Goal: Task Accomplishment & Management: Complete application form

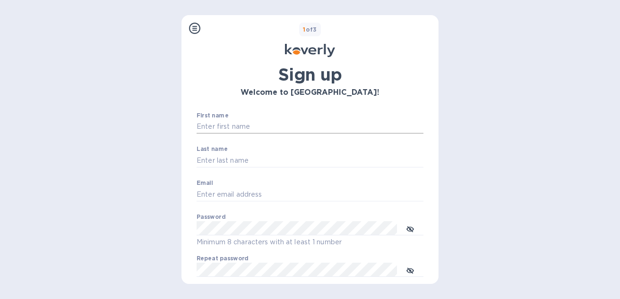
click at [242, 120] on input "First name" at bounding box center [309, 127] width 227 height 14
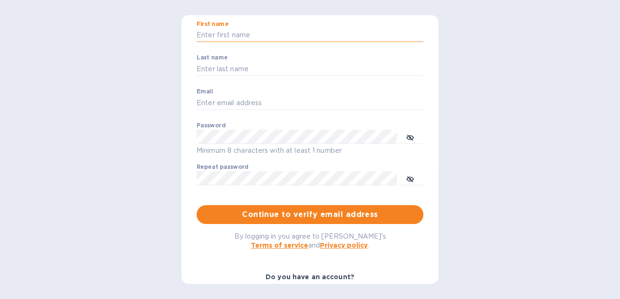
scroll to position [22, 0]
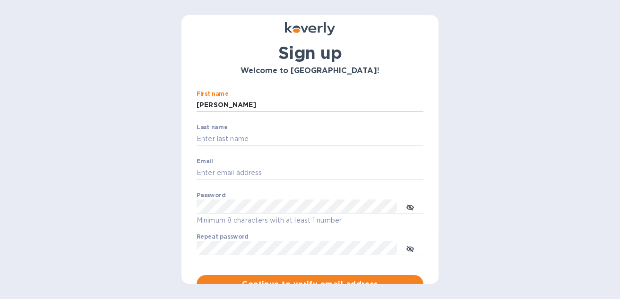
type input "[PERSON_NAME]"
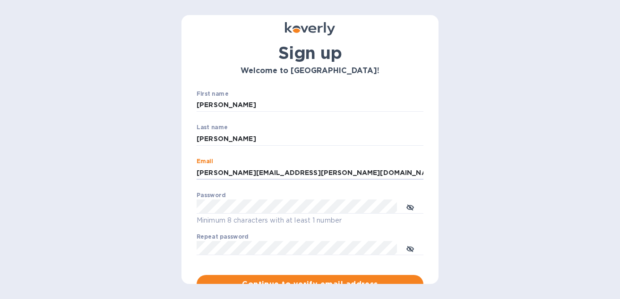
drag, startPoint x: 338, startPoint y: 175, endPoint x: 0, endPoint y: 23, distance: 370.8
click at [0, 23] on div "Steps Koverly account Business information Secure your account 1 of 3 Sign up W…" at bounding box center [310, 149] width 620 height 299
type input "[EMAIL_ADDRESS][DOMAIN_NAME]"
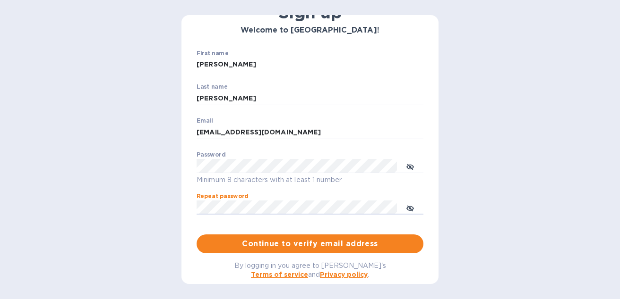
scroll to position [103, 0]
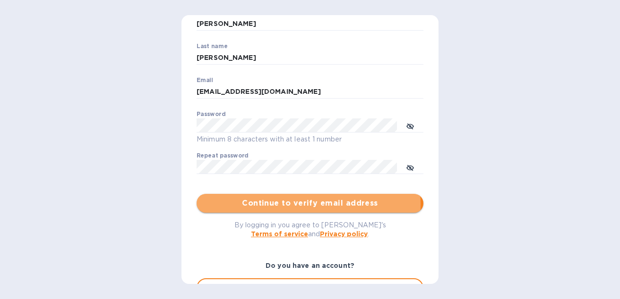
click at [293, 205] on span "Continue to verify email address" at bounding box center [310, 203] width 212 height 11
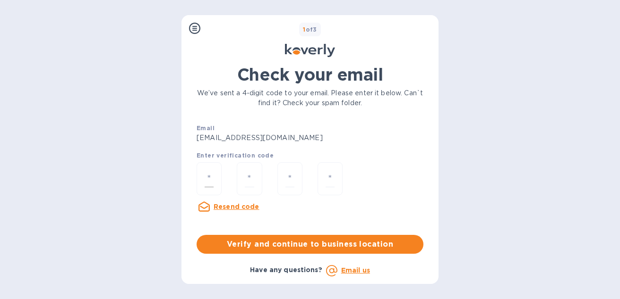
click at [217, 190] on div at bounding box center [208, 179] width 25 height 34
type input "8"
type input "4"
type input "7"
type input "8"
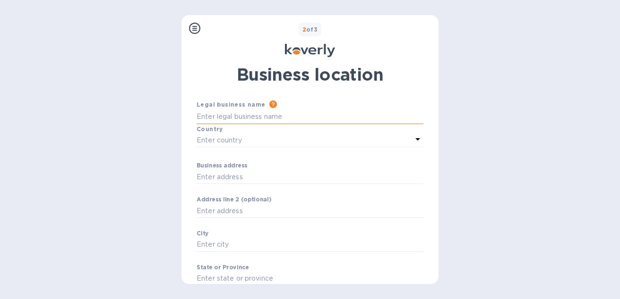
click at [262, 121] on input "Business address" at bounding box center [309, 117] width 227 height 14
type input "Nanz Custom Hardware, Inc."
click at [261, 142] on div "Enter country" at bounding box center [303, 140] width 215 height 13
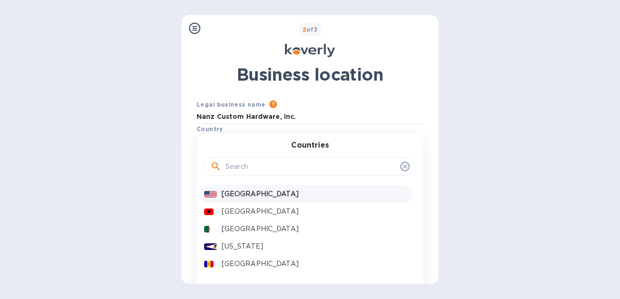
click at [235, 198] on p "[GEOGRAPHIC_DATA]" at bounding box center [315, 194] width 187 height 10
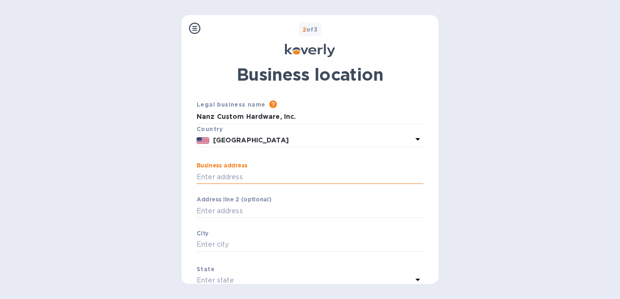
click at [234, 184] on input "Business address" at bounding box center [309, 177] width 227 height 14
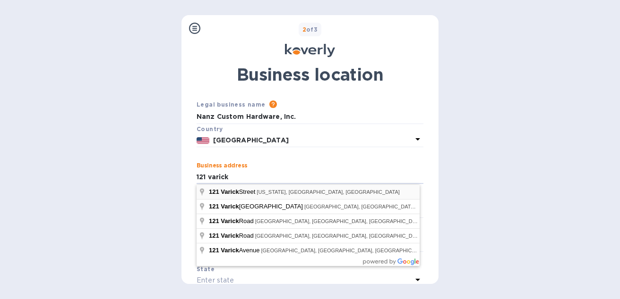
type input "[STREET_ADDRESS]"
type input "[US_STATE]"
type input "10013"
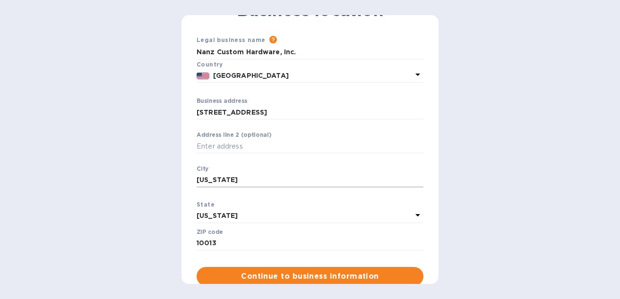
scroll to position [109, 0]
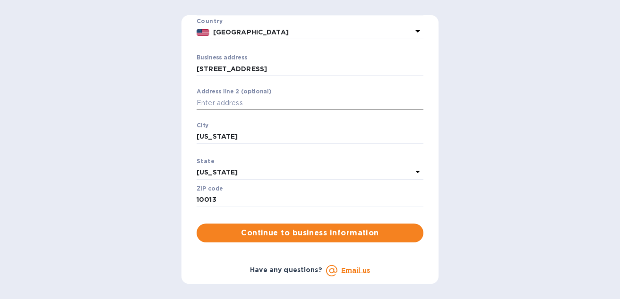
click at [254, 107] on input "Business address" at bounding box center [309, 103] width 227 height 14
type input "FL 10"
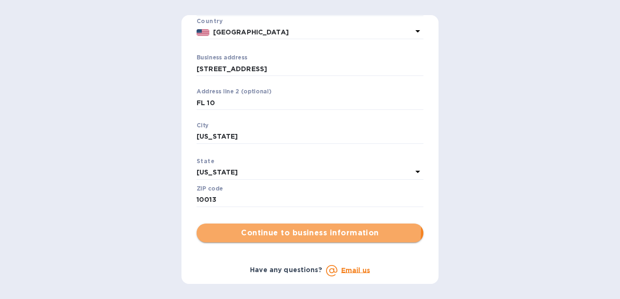
click at [304, 230] on span "Continue to business information" at bounding box center [310, 233] width 212 height 11
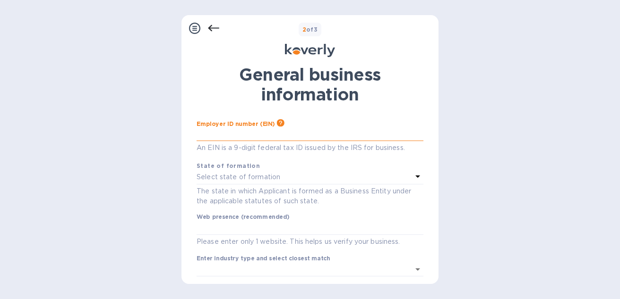
click at [283, 139] on input "text" at bounding box center [309, 134] width 227 height 14
type input "***72"
click at [264, 174] on p "Select state of formation" at bounding box center [238, 177] width 84 height 10
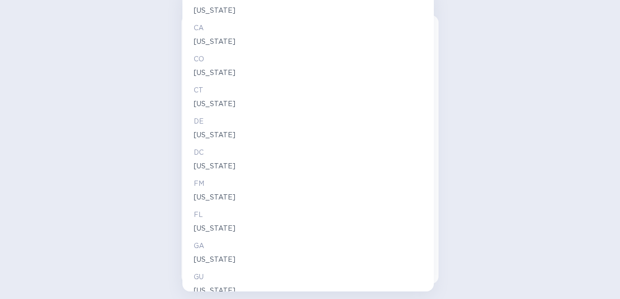
scroll to position [0, 0]
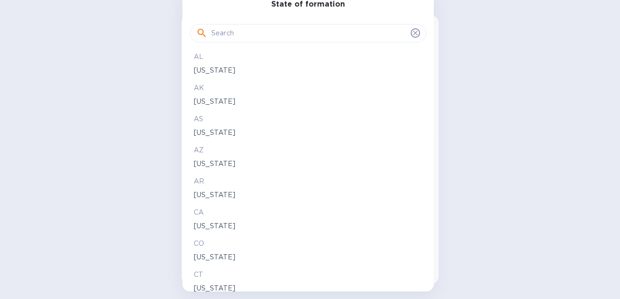
click at [251, 34] on input "text" at bounding box center [309, 33] width 196 height 14
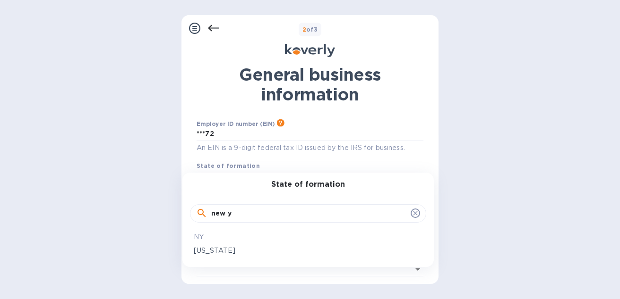
type input "new y"
click at [233, 247] on p "[US_STATE]" at bounding box center [308, 251] width 229 height 10
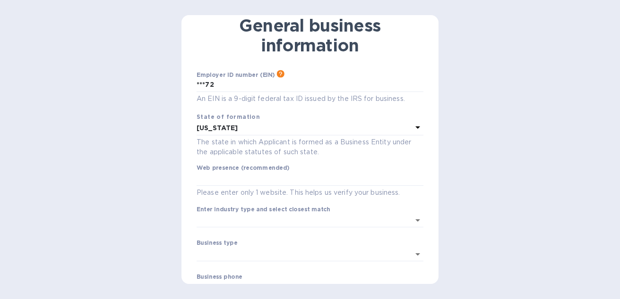
scroll to position [56, 0]
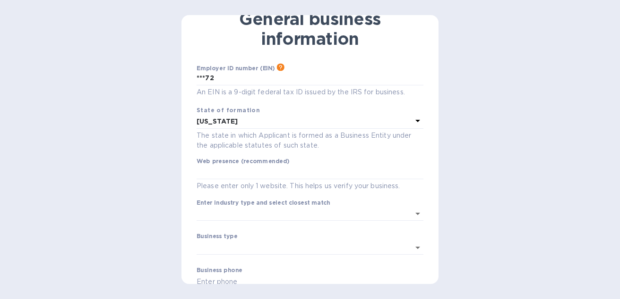
click at [246, 180] on div "Web presence (recommended) Please enter only 1 website. This helps us verify yo…" at bounding box center [309, 175] width 227 height 34
click at [246, 178] on input "text" at bounding box center [309, 173] width 227 height 14
type input "[DOMAIN_NAME]"
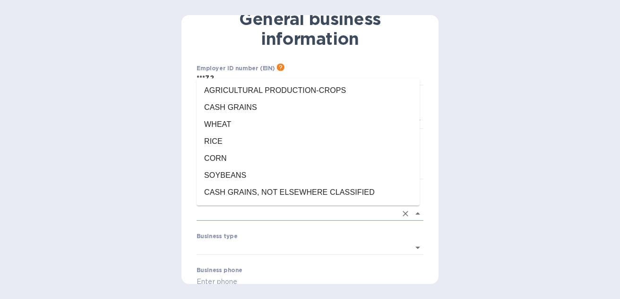
click at [285, 221] on input "Enter industry type and select closest match" at bounding box center [296, 214] width 200 height 14
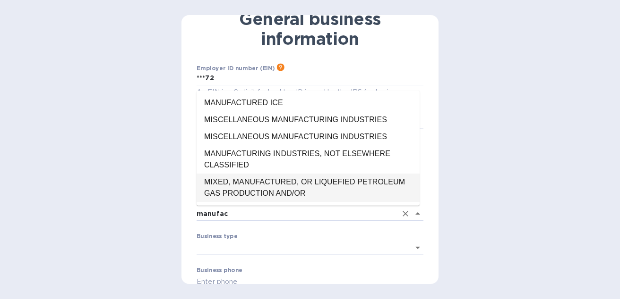
drag, startPoint x: 292, startPoint y: 217, endPoint x: 0, endPoint y: 123, distance: 306.2
click at [12, 134] on div "Steps Koverly account Business information Secure your account 2 of 3 General b…" at bounding box center [310, 149] width 620 height 299
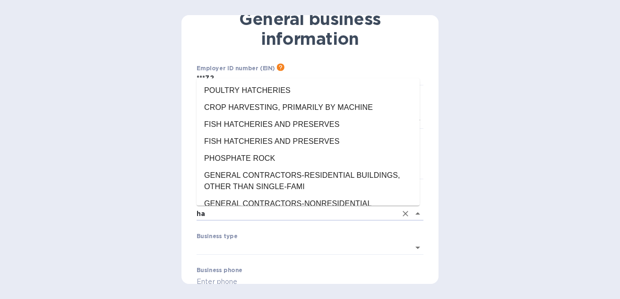
type input "h"
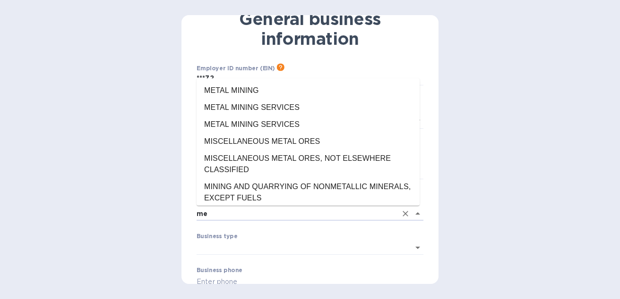
type input "m"
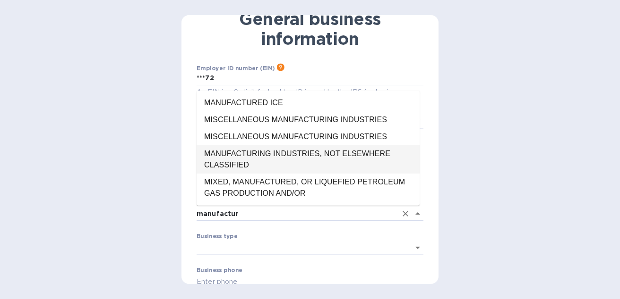
click at [227, 150] on li "MANUFACTURING INDUSTRIES, NOT ELSEWHERE CLASSIFIED" at bounding box center [307, 159] width 223 height 28
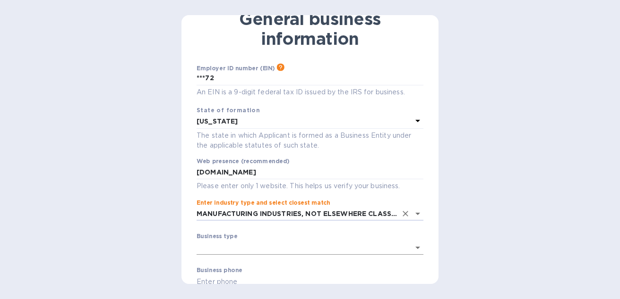
type input "MANUFACTURING INDUSTRIES, NOT ELSEWHERE CLASSIFIED"
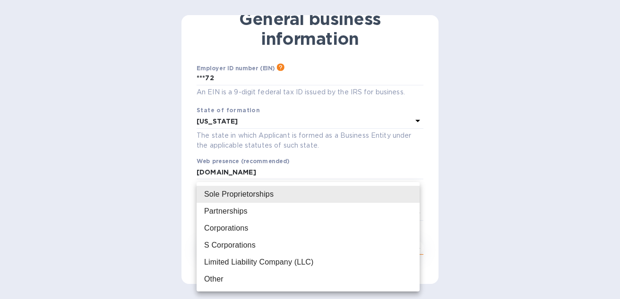
click at [232, 254] on body "Sign up with Koverly Steps Koverly account Business information Secure your acc…" at bounding box center [310, 149] width 620 height 299
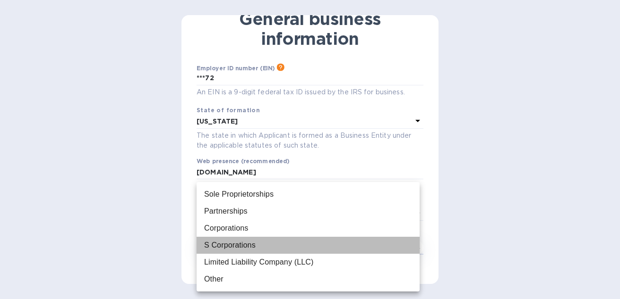
click at [233, 250] on div "S Corporations" at bounding box center [229, 245] width 51 height 11
type input "S Corporations"
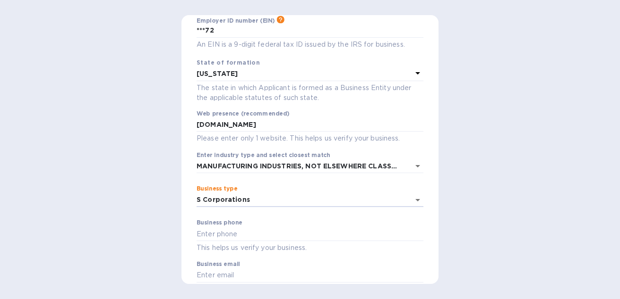
scroll to position [141, 0]
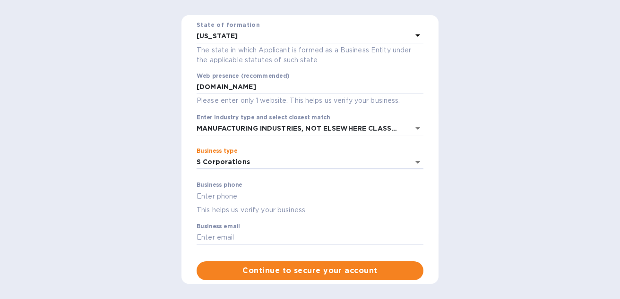
click at [246, 203] on input "text" at bounding box center [309, 196] width 227 height 14
type input "6462416955"
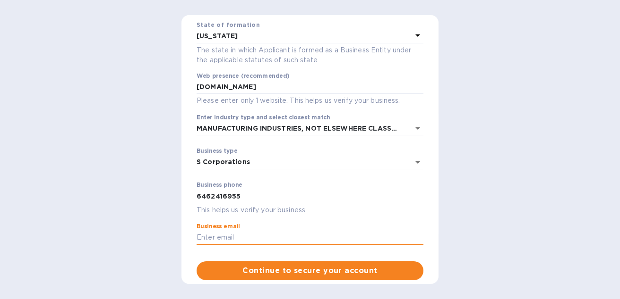
click at [344, 234] on input "text" at bounding box center [309, 238] width 227 height 14
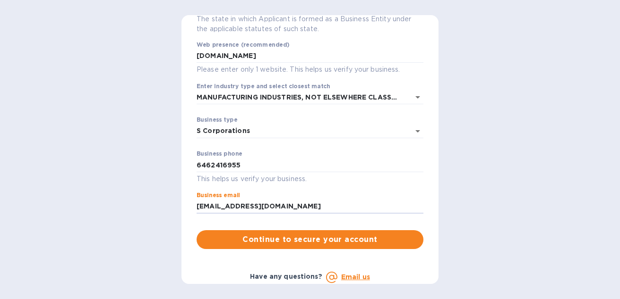
scroll to position [177, 0]
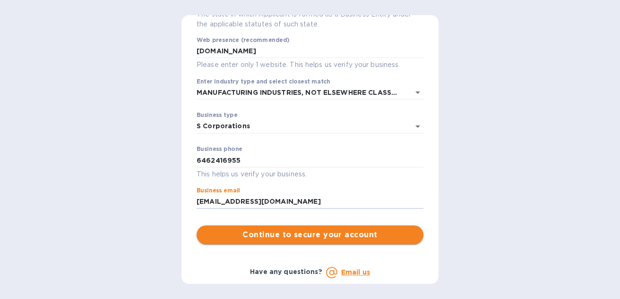
type input "[EMAIL_ADDRESS][DOMAIN_NAME]"
click at [315, 227] on button "Continue to secure your account" at bounding box center [309, 235] width 227 height 19
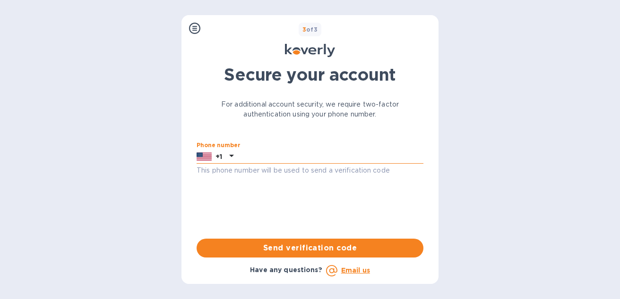
click at [279, 152] on input "text" at bounding box center [330, 157] width 186 height 14
type input "6462416955"
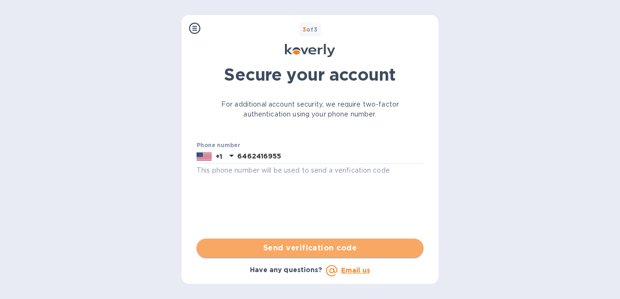
click at [359, 252] on span "Send verification code" at bounding box center [310, 248] width 212 height 11
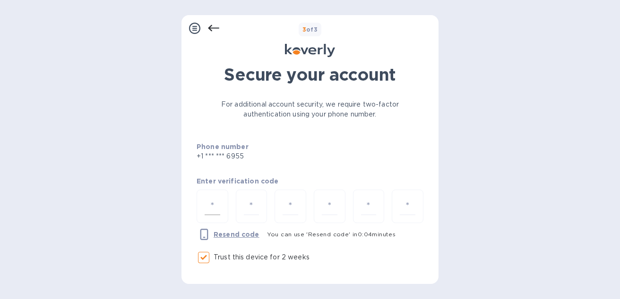
click at [214, 197] on div at bounding box center [212, 207] width 32 height 34
type input "3"
type input "4"
type input "7"
type input "3"
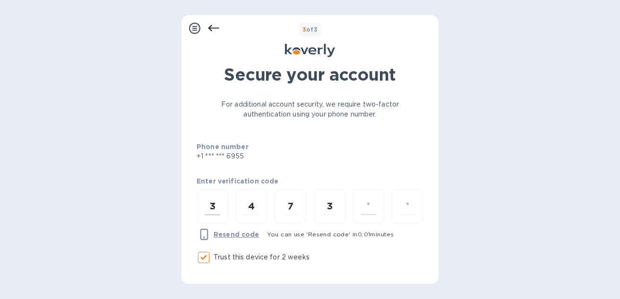
type input "2"
type input "6"
